Goal: Information Seeking & Learning: Check status

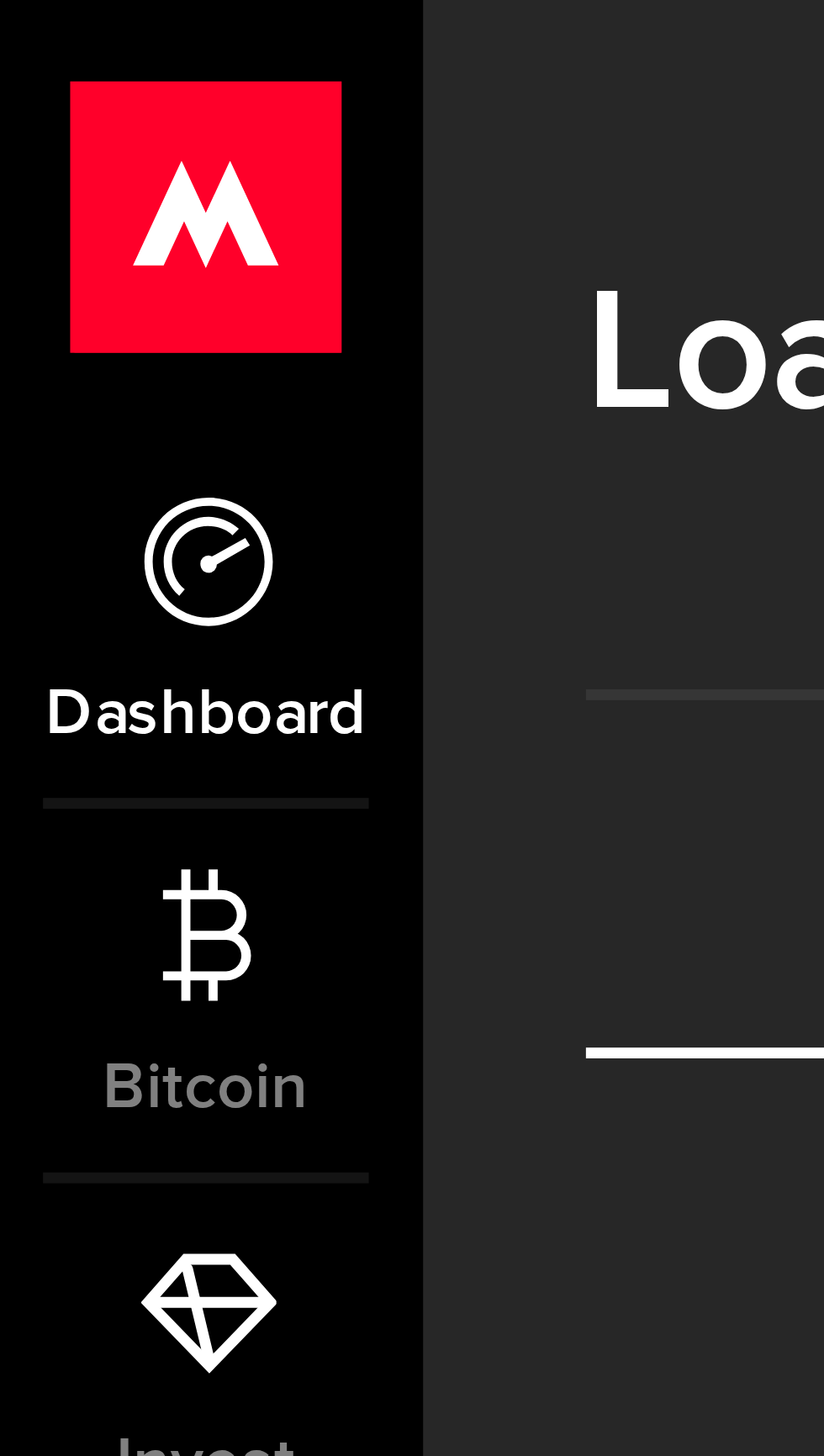
click at [40, 101] on link "Dashboard" at bounding box center [33, 96] width 67 height 57
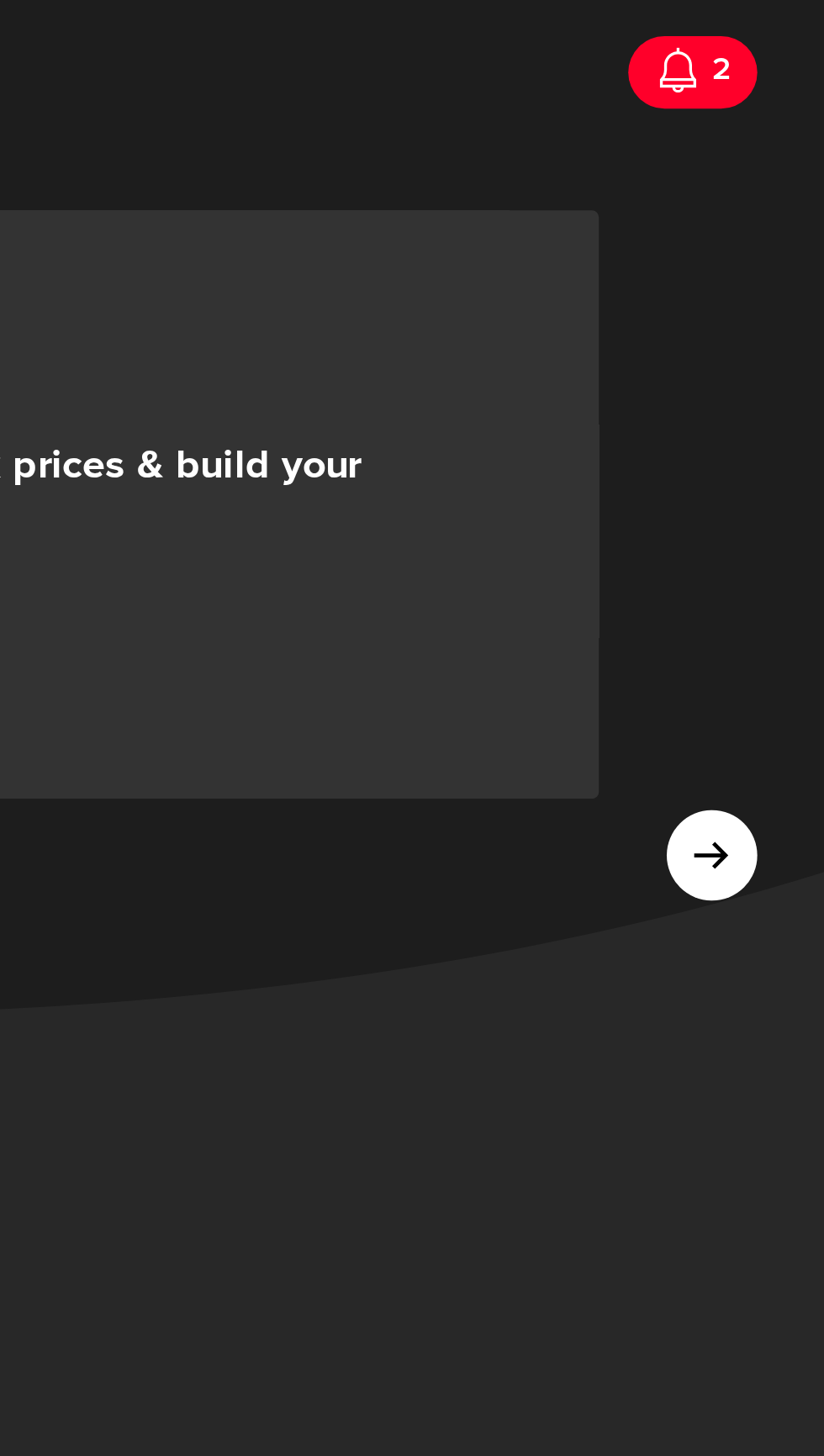
click at [781, 38] on div "2" at bounding box center [783, 26] width 11 height 35
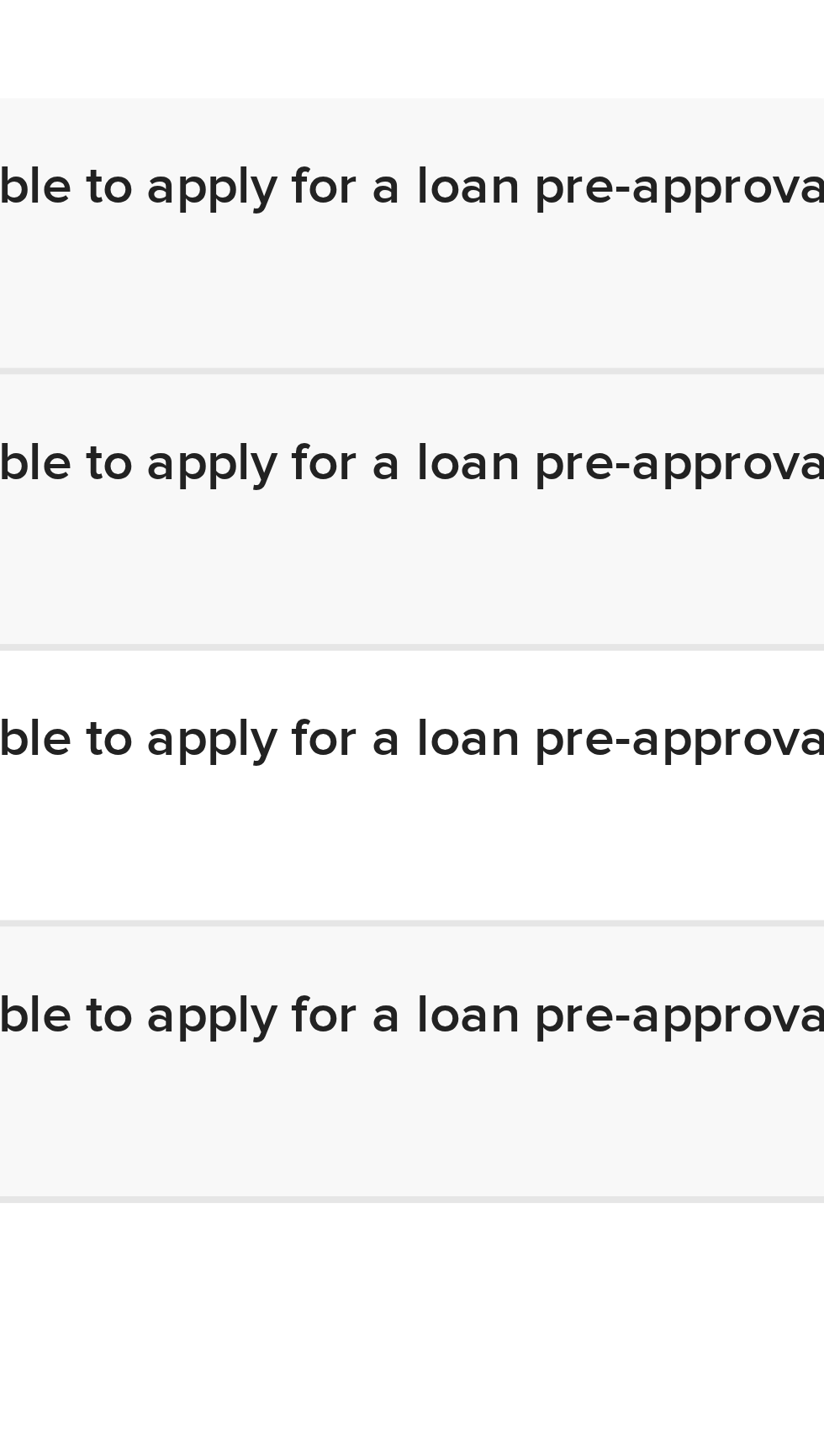
click at [344, 319] on div "[DATE]" at bounding box center [348, 315] width 369 height 20
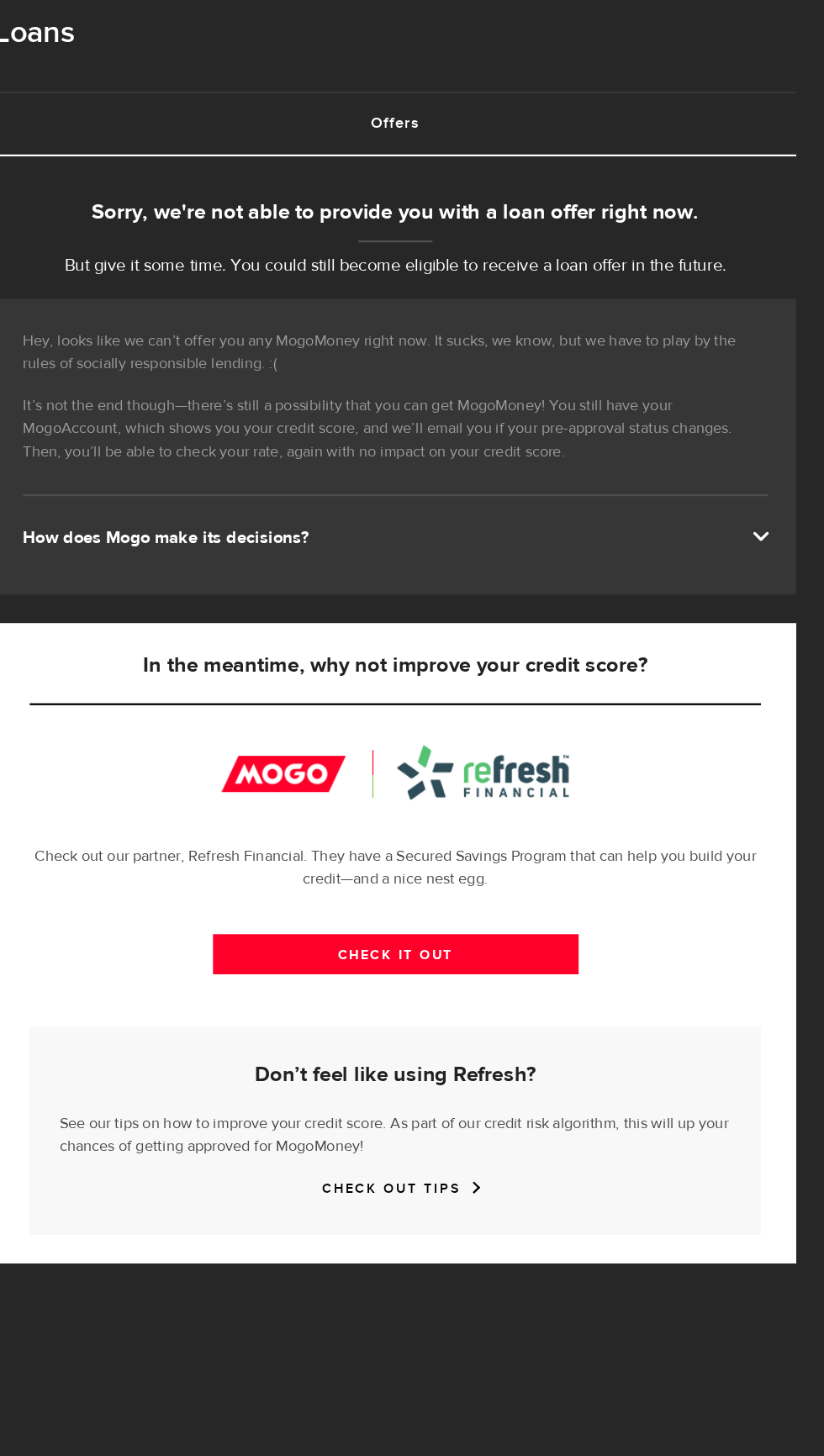
scroll to position [1429, 0]
